Goal: Task Accomplishment & Management: Manage account settings

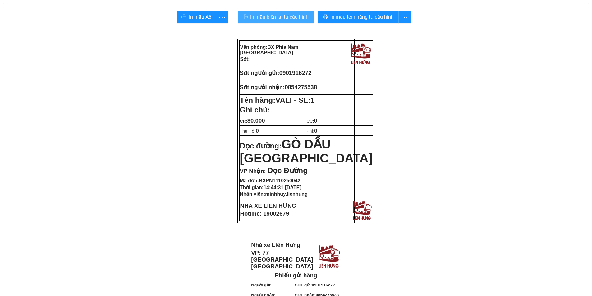
click at [279, 22] on button "In mẫu biên lai tự cấu hình" at bounding box center [276, 17] width 76 height 12
click at [310, 71] on span "0901916272" at bounding box center [295, 73] width 32 height 7
click at [306, 87] on span "0854275538" at bounding box center [300, 87] width 32 height 7
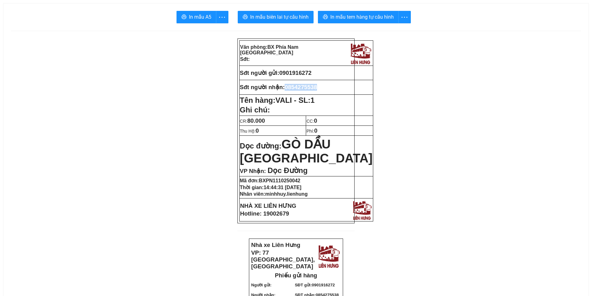
copy span "0854275538"
click at [292, 70] on span "0901916272" at bounding box center [295, 73] width 32 height 7
copy span "0901916272"
click at [291, 20] on span "In mẫu biên lai tự cấu hình" at bounding box center [279, 17] width 58 height 8
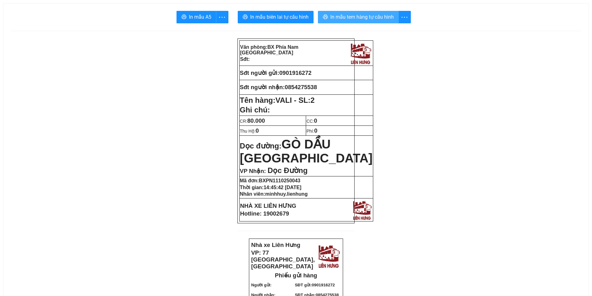
click at [347, 20] on span "In mẫu tem hàng tự cấu hình" at bounding box center [361, 17] width 63 height 8
click at [296, 72] on span "0901916272" at bounding box center [295, 73] width 32 height 7
copy span "0901916272"
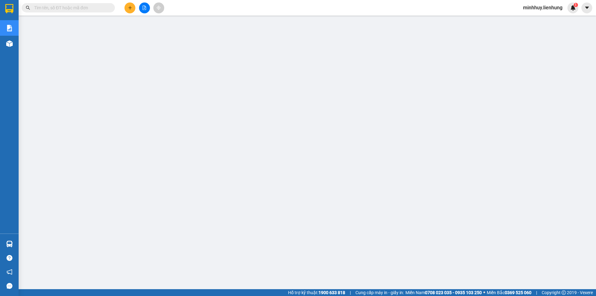
click at [81, 9] on input "text" at bounding box center [70, 7] width 73 height 7
paste input "0901916272"
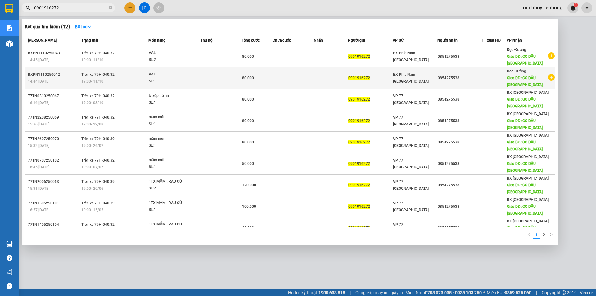
type input "0901916272"
click at [471, 81] on div "0854275538" at bounding box center [460, 78] width 44 height 7
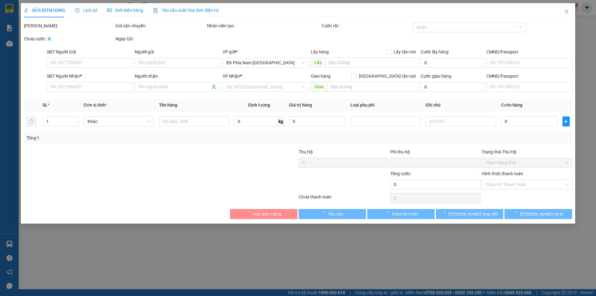
type input "0901916272"
type input "0854275538"
type input "GÒ DẦU TÂY NINH"
type input "0"
type input "80.000"
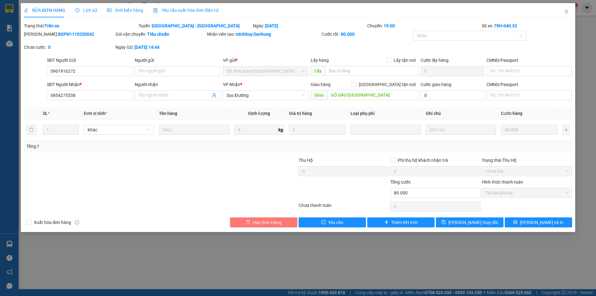
click at [252, 223] on button "Hủy Đơn Hàng" at bounding box center [263, 222] width 67 height 10
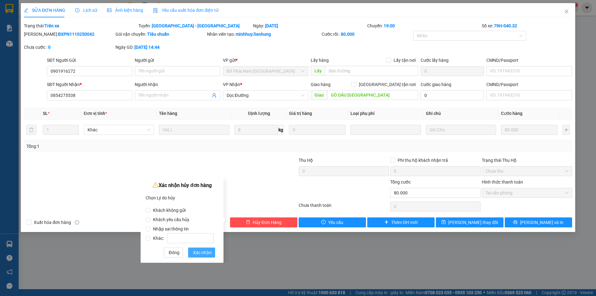
click at [200, 252] on span "Xác nhận" at bounding box center [202, 252] width 19 height 7
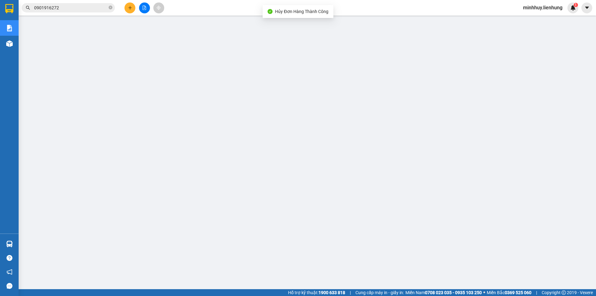
click at [74, 5] on input "0901916272" at bounding box center [70, 7] width 73 height 7
click at [94, 6] on input "text" at bounding box center [70, 7] width 73 height 7
paste input "0901916272"
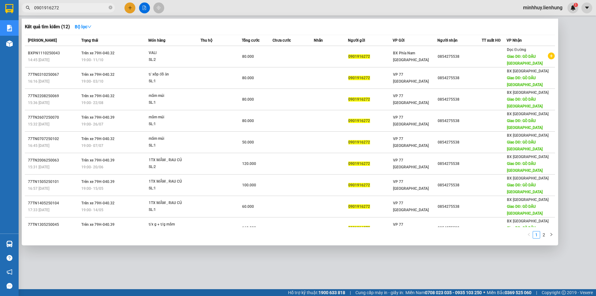
type input "0901916272"
click at [110, 9] on icon "close-circle" at bounding box center [111, 8] width 4 height 4
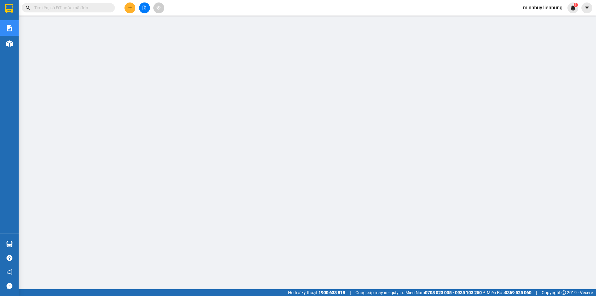
paste input "0901916272"
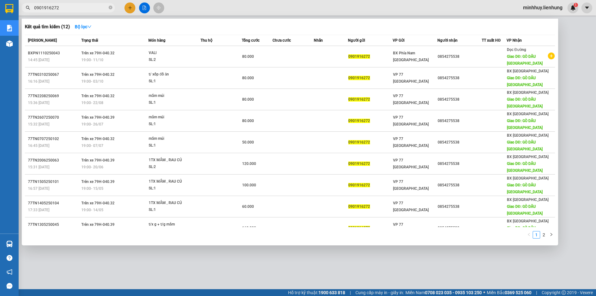
type input "0901916272"
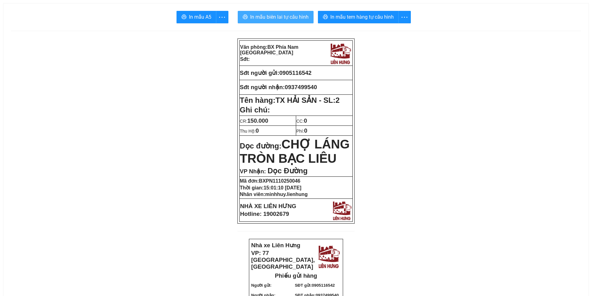
click at [293, 17] on span "In mẫu biên lai tự cấu hình" at bounding box center [279, 17] width 58 height 8
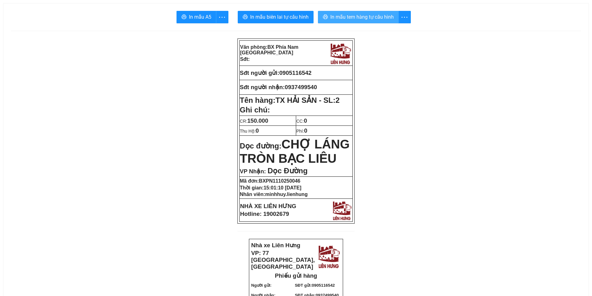
click at [370, 21] on button "In mẫu tem hàng tự cấu hình" at bounding box center [358, 17] width 81 height 12
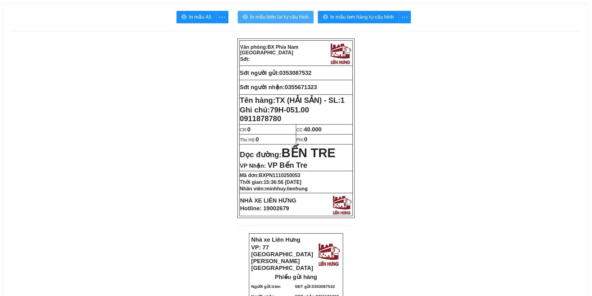
click at [273, 19] on span "In mẫu biên lai tự cấu hình" at bounding box center [279, 17] width 58 height 8
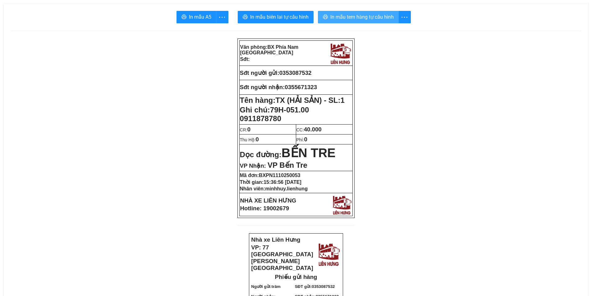
click at [339, 18] on span "In mẫu tem hàng tự cấu hình" at bounding box center [361, 17] width 63 height 8
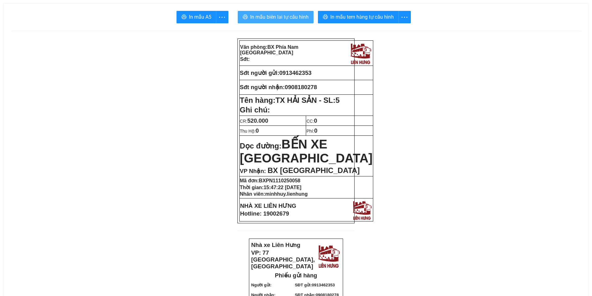
click at [274, 16] on span "In mẫu biên lai tự cấu hình" at bounding box center [279, 17] width 58 height 8
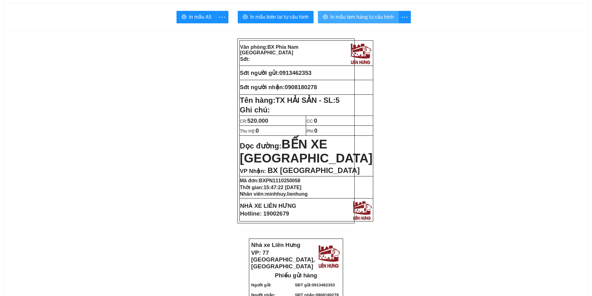
click at [374, 15] on span "In mẫu tem hàng tự cấu hình" at bounding box center [361, 17] width 63 height 8
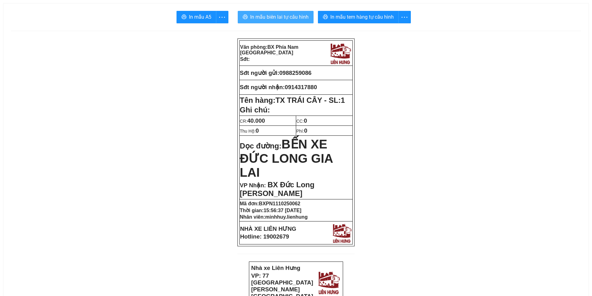
click at [302, 17] on span "In mẫu biên lai tự cấu hình" at bounding box center [279, 17] width 58 height 8
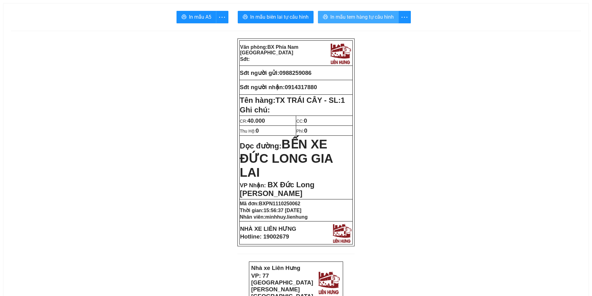
click at [350, 23] on button "In mẫu tem hàng tự cấu hình" at bounding box center [358, 17] width 81 height 12
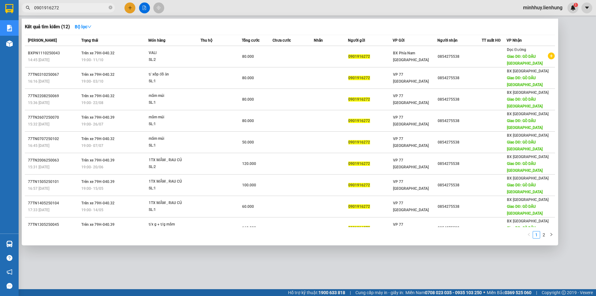
drag, startPoint x: 57, startPoint y: 8, endPoint x: 31, endPoint y: 8, distance: 26.1
click at [31, 8] on span "0901916272" at bounding box center [68, 7] width 93 height 9
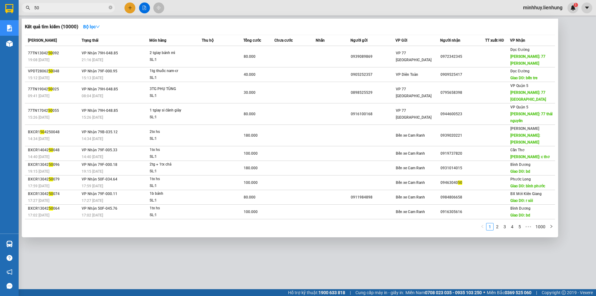
type input "5"
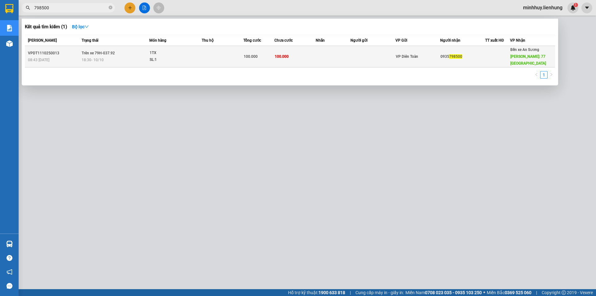
type input "798500"
click at [314, 63] on td "100.000" at bounding box center [295, 56] width 42 height 21
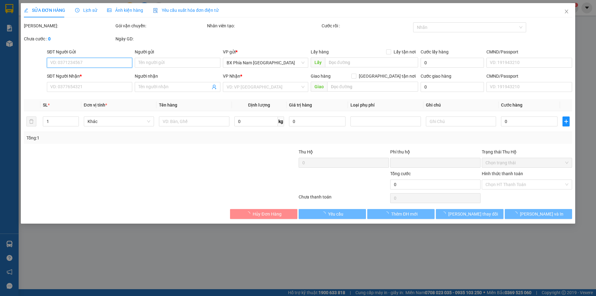
type input "0935798500"
type input "77 THÁI NGUYÊN"
type input "0"
type input "100.000"
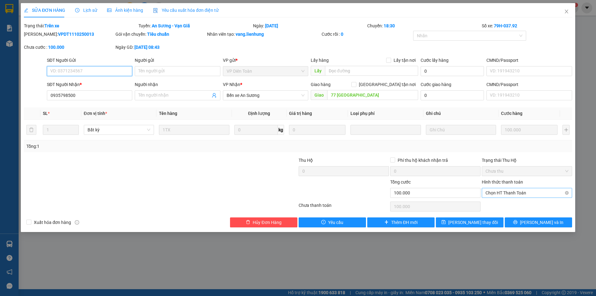
click at [493, 192] on span "Chọn HT Thanh Toán" at bounding box center [527, 192] width 83 height 9
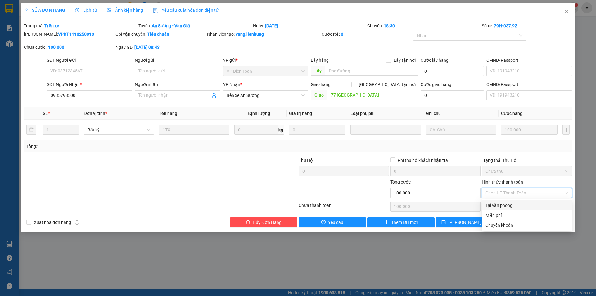
click at [501, 204] on div "Tại văn phòng" at bounding box center [527, 205] width 83 height 7
type input "0"
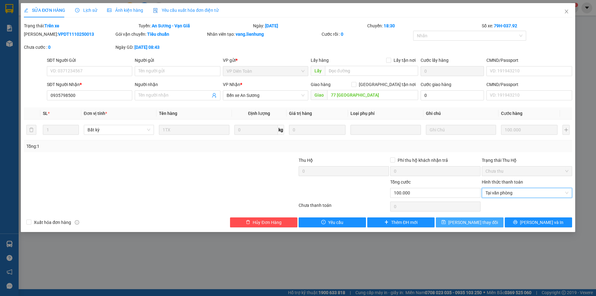
click at [480, 220] on span "Lưu thay đổi" at bounding box center [473, 222] width 50 height 7
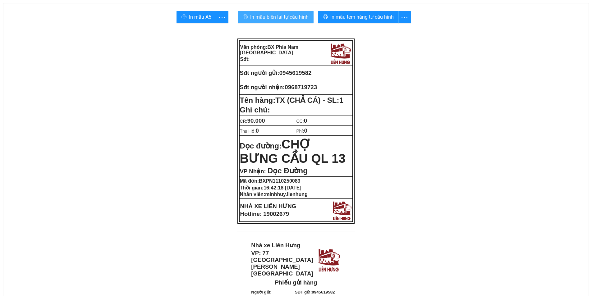
click at [301, 19] on span "In mẫu biên lai tự cấu hình" at bounding box center [279, 17] width 58 height 8
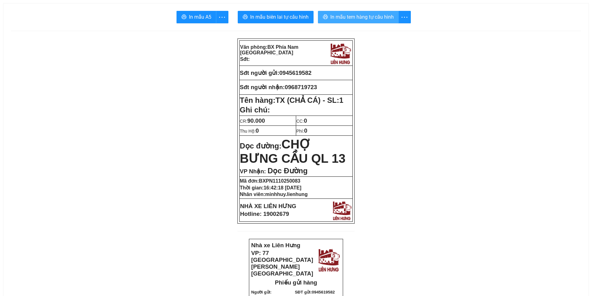
click at [341, 15] on span "In mẫu tem hàng tự cấu hình" at bounding box center [361, 17] width 63 height 8
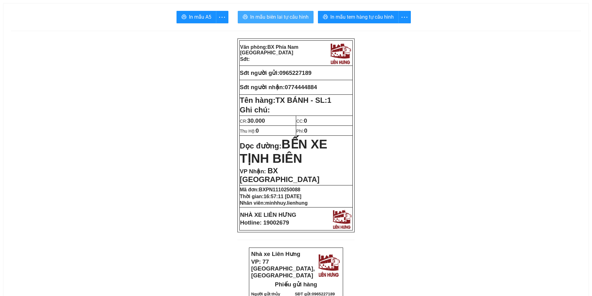
click at [297, 14] on span "In mẫu biên lai tự cấu hình" at bounding box center [279, 17] width 58 height 8
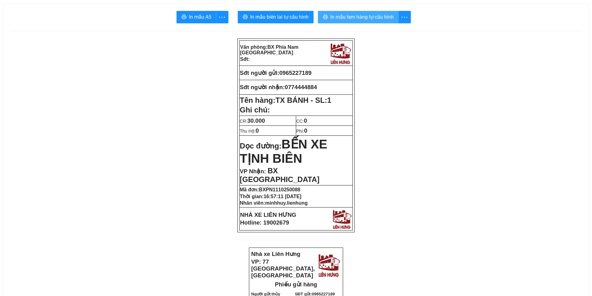
click at [368, 20] on span "In mẫu tem hàng tự cấu hình" at bounding box center [361, 17] width 63 height 8
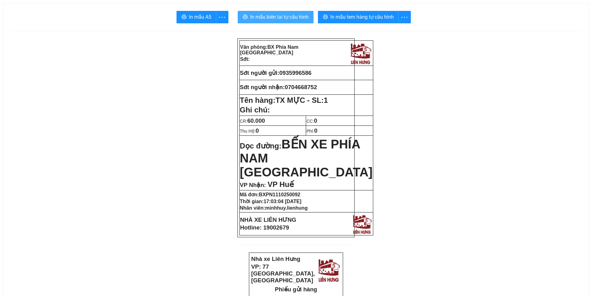
click at [290, 21] on span "In mẫu biên lai tự cấu hình" at bounding box center [279, 17] width 58 height 8
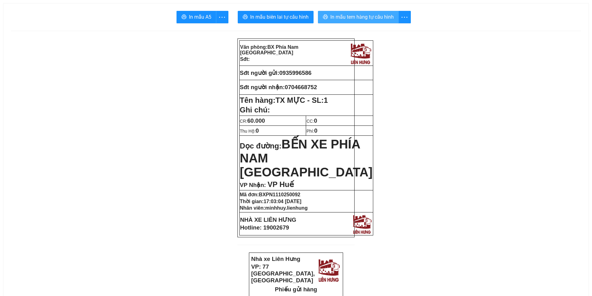
click at [372, 14] on span "In mẫu tem hàng tự cấu hình" at bounding box center [361, 17] width 63 height 8
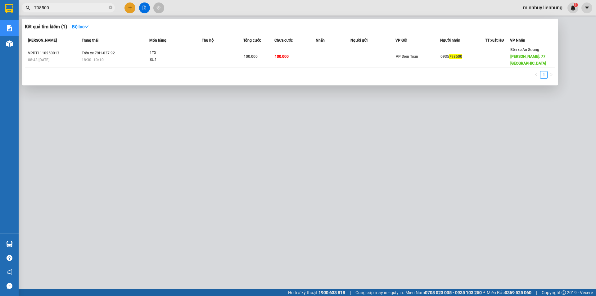
click at [97, 9] on input "798500" at bounding box center [70, 7] width 73 height 7
drag, startPoint x: 82, startPoint y: 9, endPoint x: 20, endPoint y: 6, distance: 61.5
click at [20, 6] on div "798500" at bounding box center [60, 7] width 121 height 9
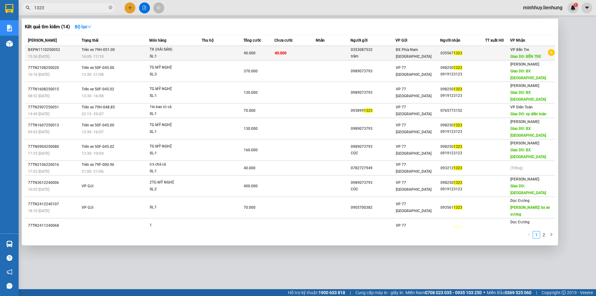
type input "1323"
click at [307, 55] on td "40.000" at bounding box center [295, 53] width 42 height 15
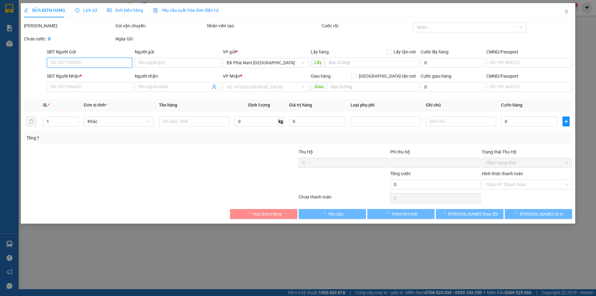
type input "0353087532"
type input "trâm"
type input "0355671323"
type input "BẾN TRE"
type input "0"
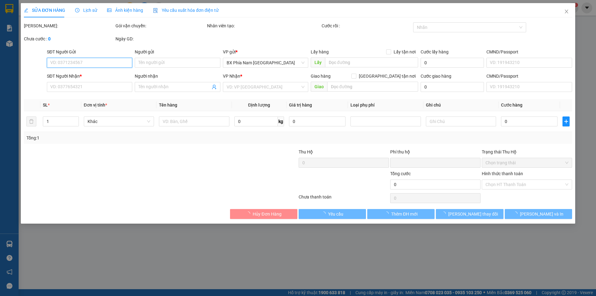
type input "40.000"
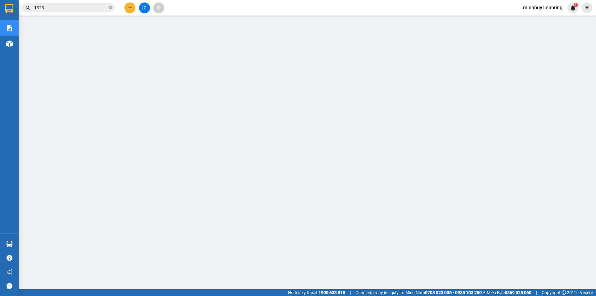
click at [68, 8] on input "1323" at bounding box center [70, 7] width 73 height 7
click at [91, 10] on input "text" at bounding box center [70, 7] width 73 height 7
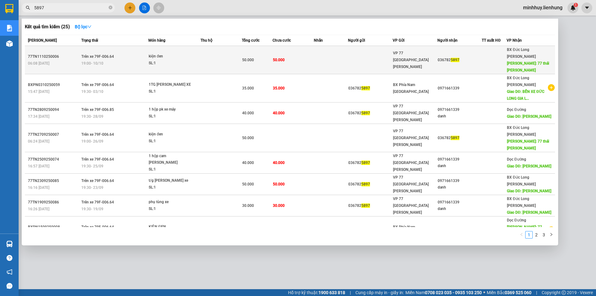
type input "5897"
click at [336, 56] on td at bounding box center [331, 60] width 34 height 28
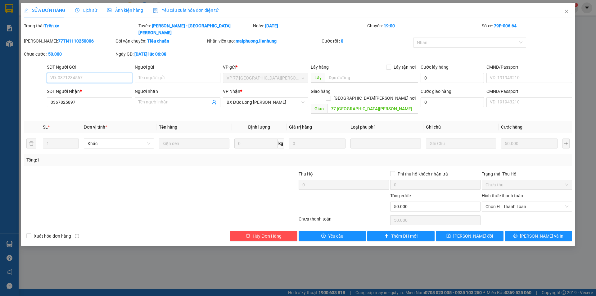
type input "0367825897"
type input "77 thái nguyên"
type input "0"
type input "50.000"
click at [516, 202] on span "Chọn HT Thanh Toán" at bounding box center [527, 206] width 83 height 9
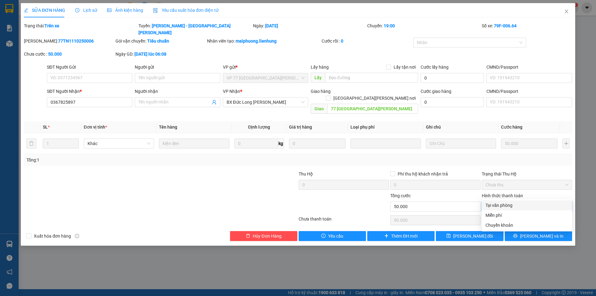
click at [515, 203] on div "Tại văn phòng" at bounding box center [527, 205] width 83 height 7
type input "0"
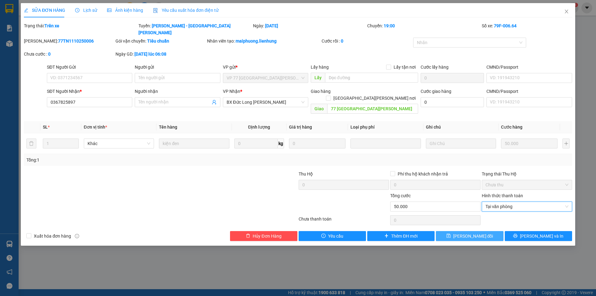
click at [476, 233] on span "Lưu thay đổi" at bounding box center [473, 236] width 40 height 7
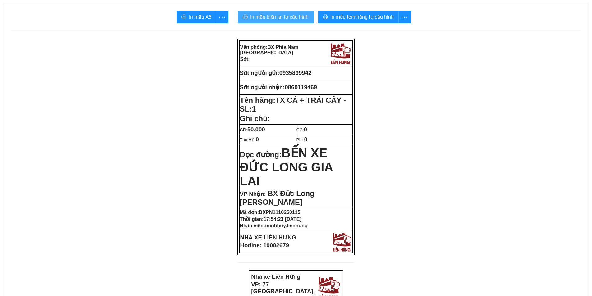
click at [300, 20] on span "In mẫu biên lai tự cấu hình" at bounding box center [279, 17] width 58 height 8
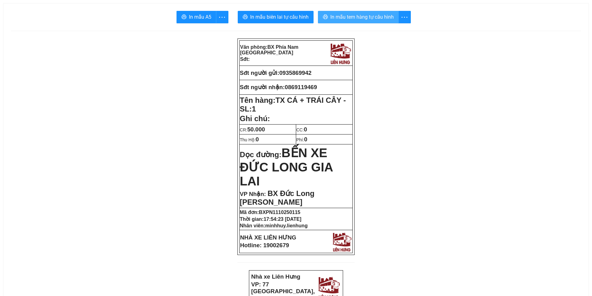
click at [353, 15] on span "In mẫu tem hàng tự cấu hình" at bounding box center [361, 17] width 63 height 8
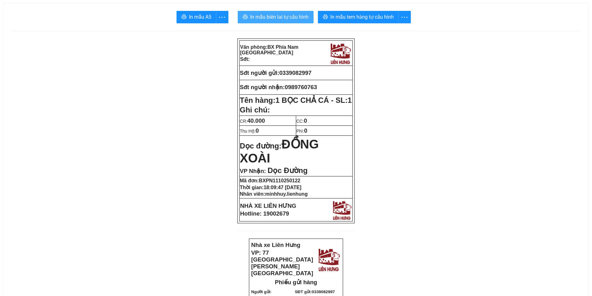
click at [278, 18] on span "In mẫu biên lai tự cấu hình" at bounding box center [279, 17] width 58 height 8
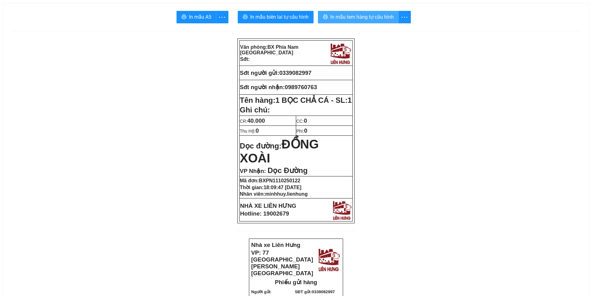
click at [347, 13] on span "In mẫu tem hàng tự cấu hình" at bounding box center [361, 17] width 63 height 8
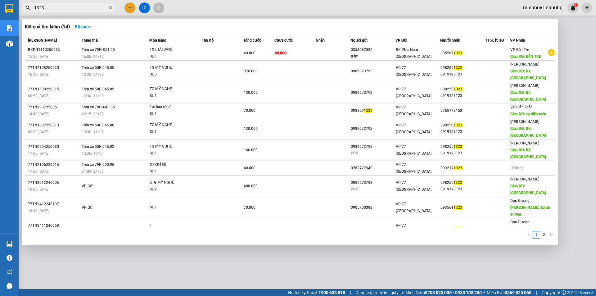
click at [279, 233] on div at bounding box center [298, 148] width 596 height 296
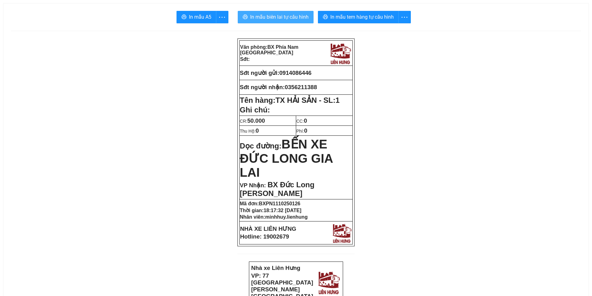
click at [297, 14] on span "In mẫu biên lai tự cấu hình" at bounding box center [279, 17] width 58 height 8
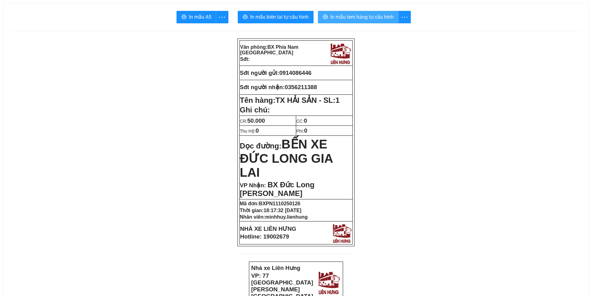
click at [376, 16] on span "In mẫu tem hàng tự cấu hình" at bounding box center [361, 17] width 63 height 8
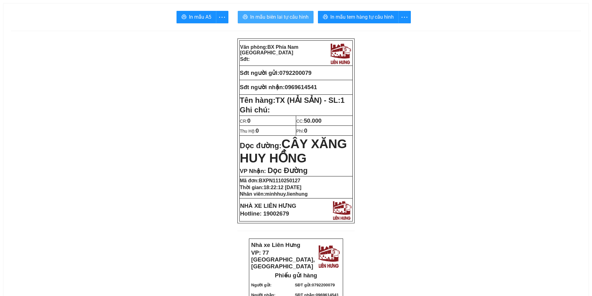
click at [301, 14] on span "In mẫu biên lai tự cấu hình" at bounding box center [279, 17] width 58 height 8
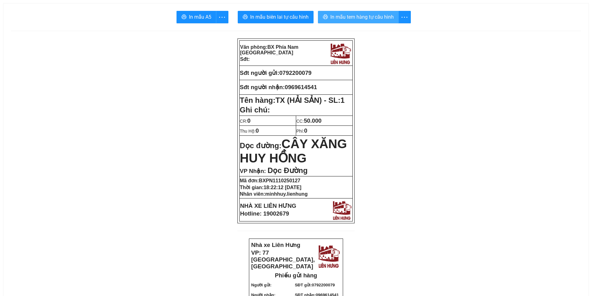
click at [370, 16] on span "In mẫu tem hàng tự cấu hình" at bounding box center [361, 17] width 63 height 8
